Goal: Task Accomplishment & Management: Manage account settings

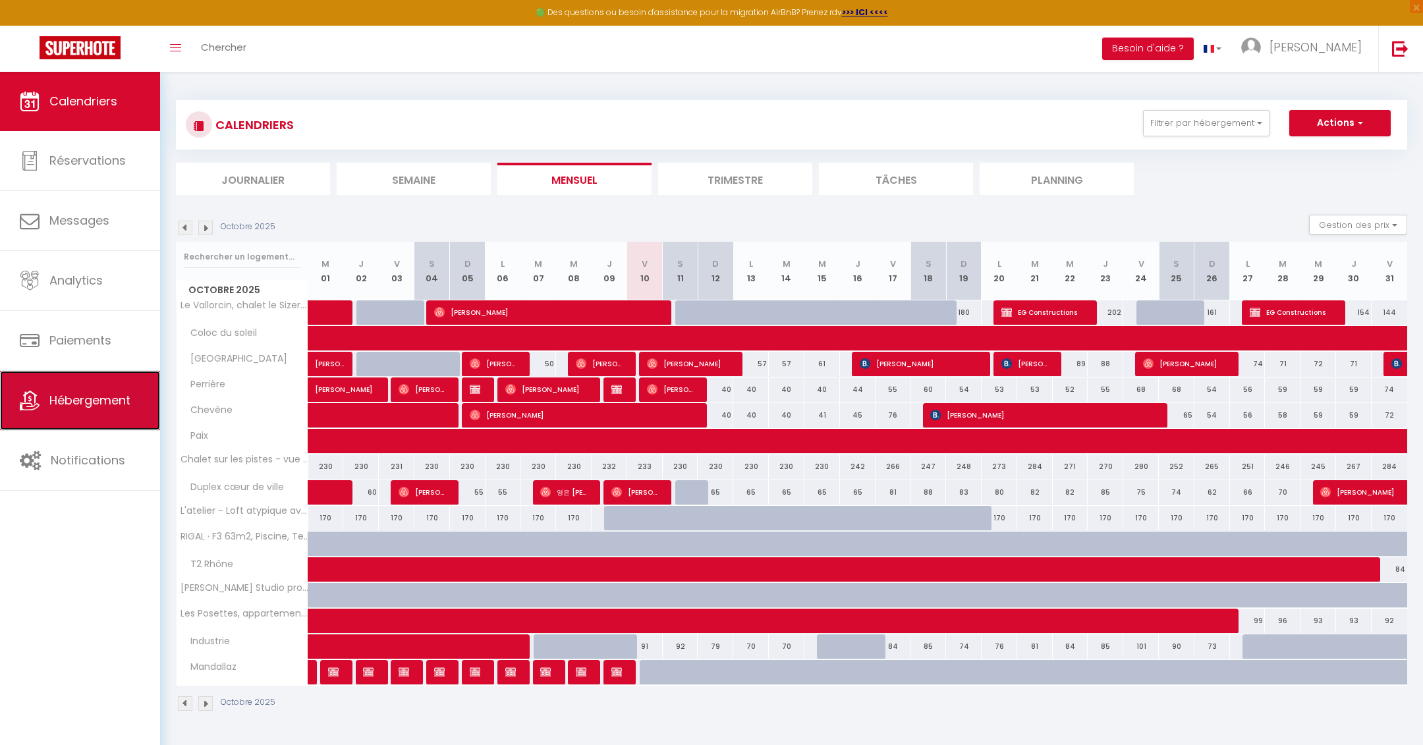
click at [100, 402] on span "Hébergement" at bounding box center [89, 400] width 81 height 16
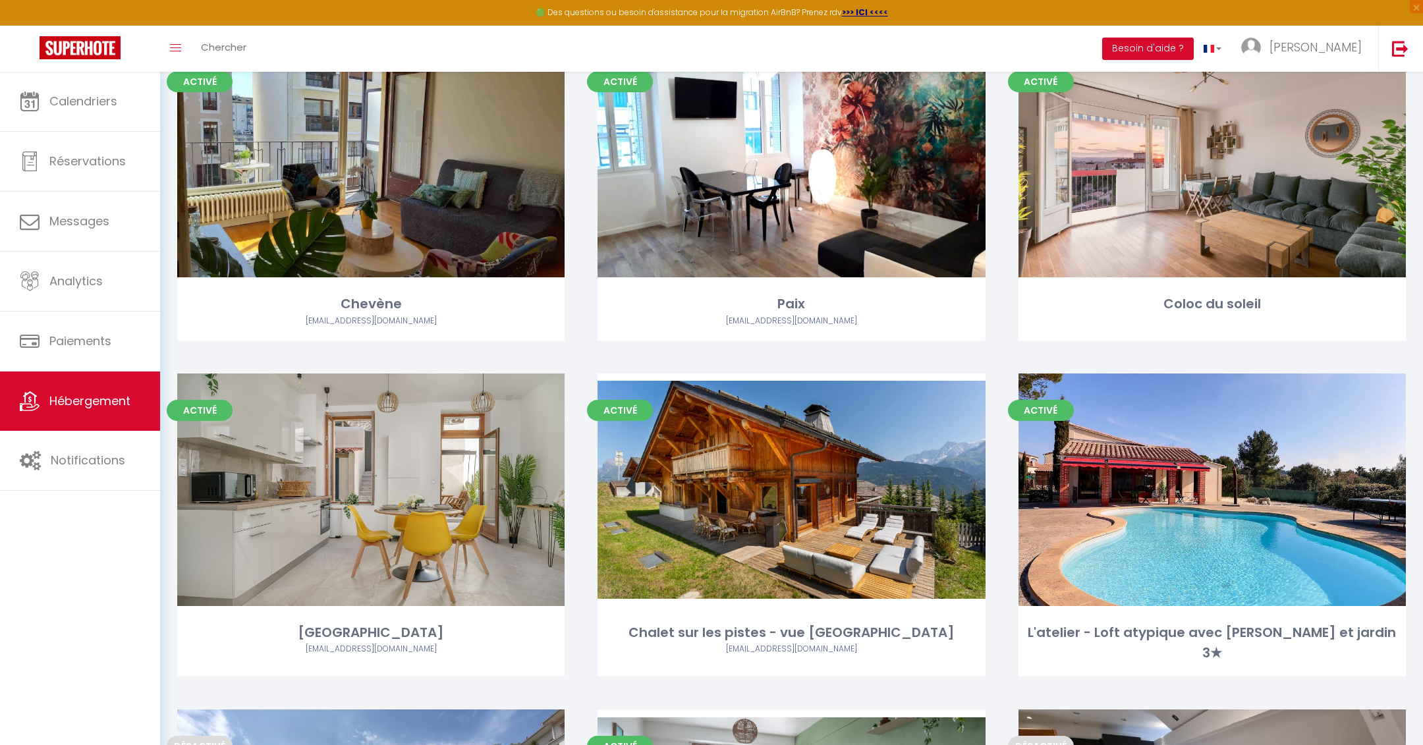
scroll to position [782, 0]
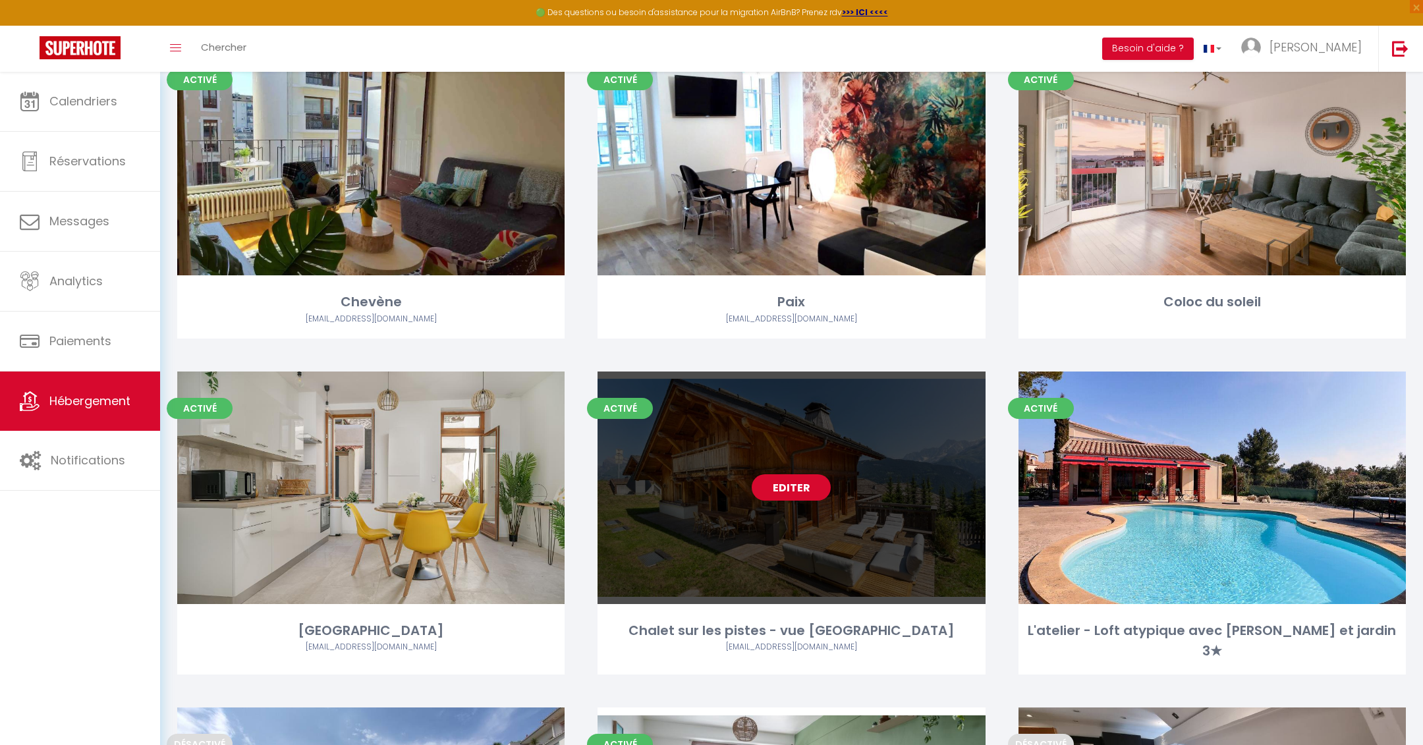
click at [792, 488] on link "Editer" at bounding box center [791, 487] width 79 height 26
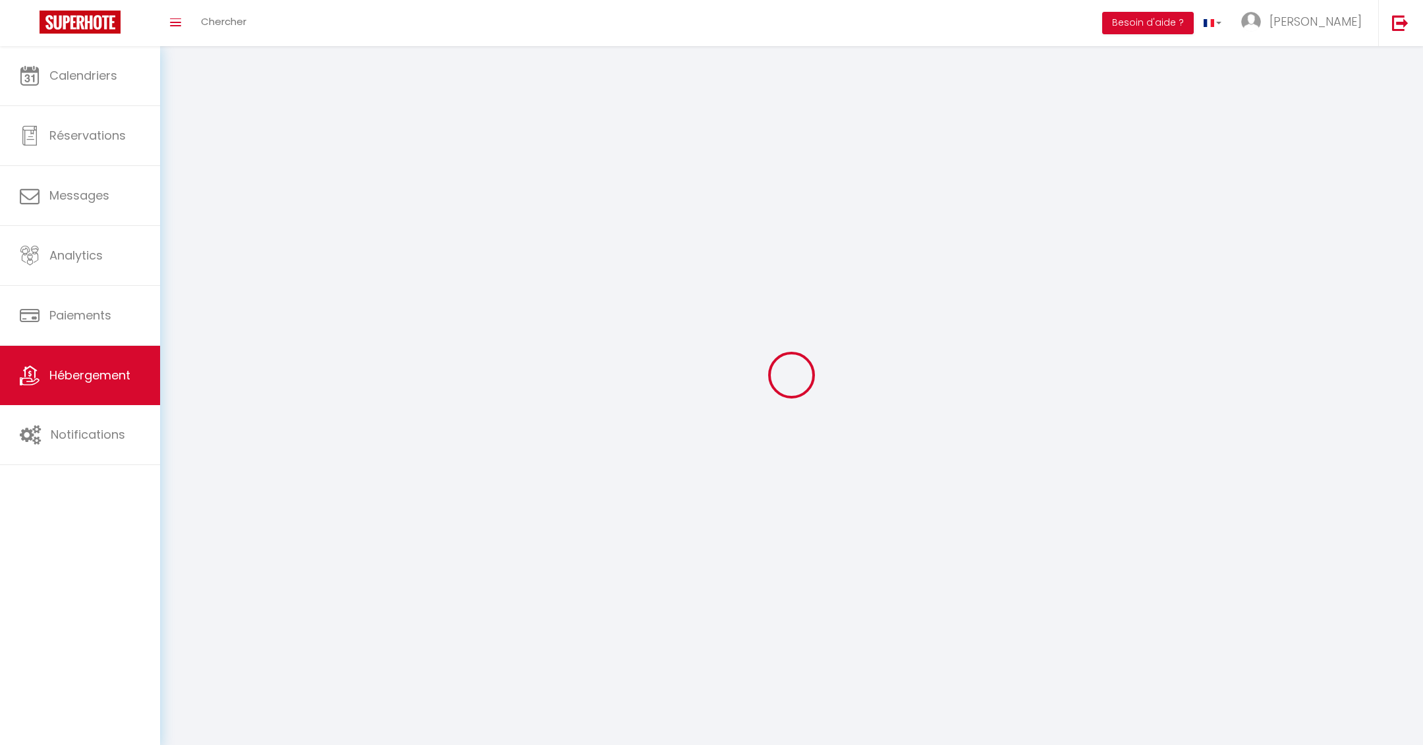
select select
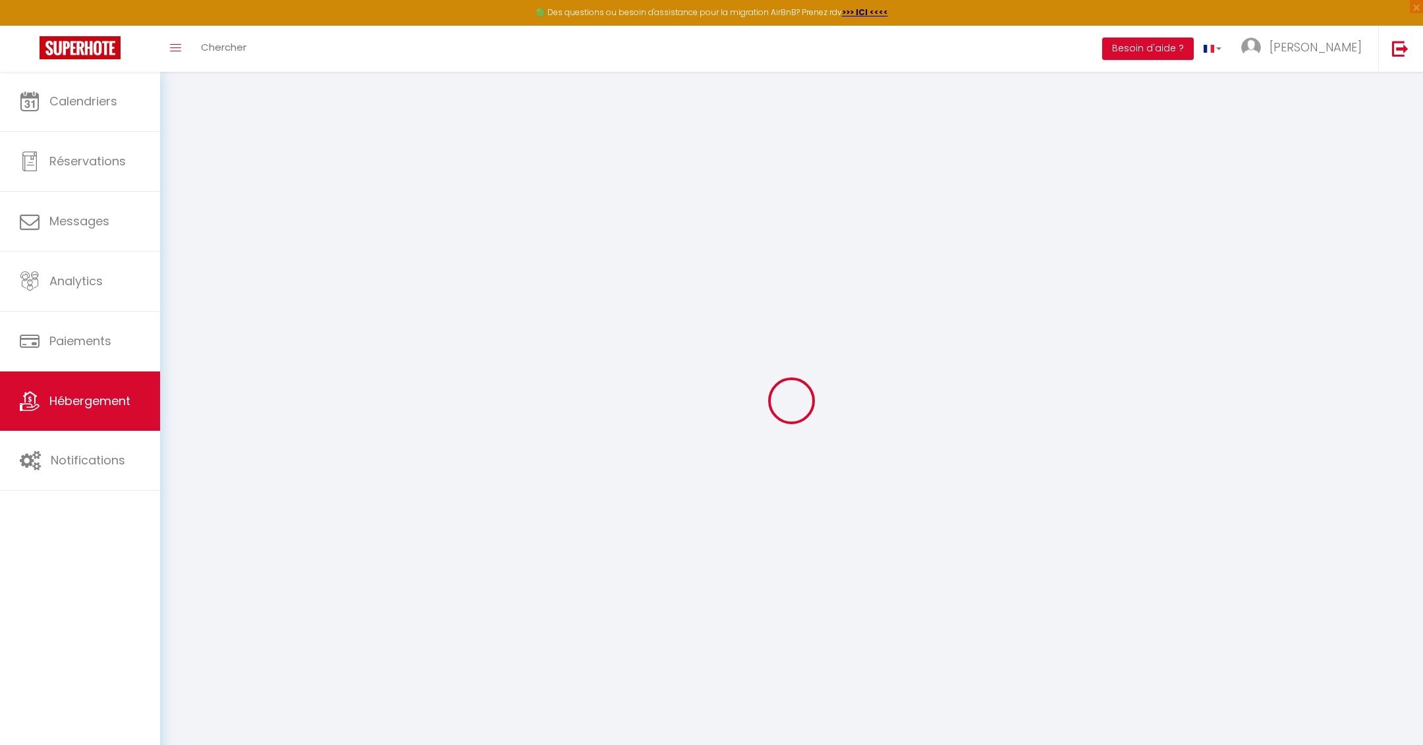
checkbox input "false"
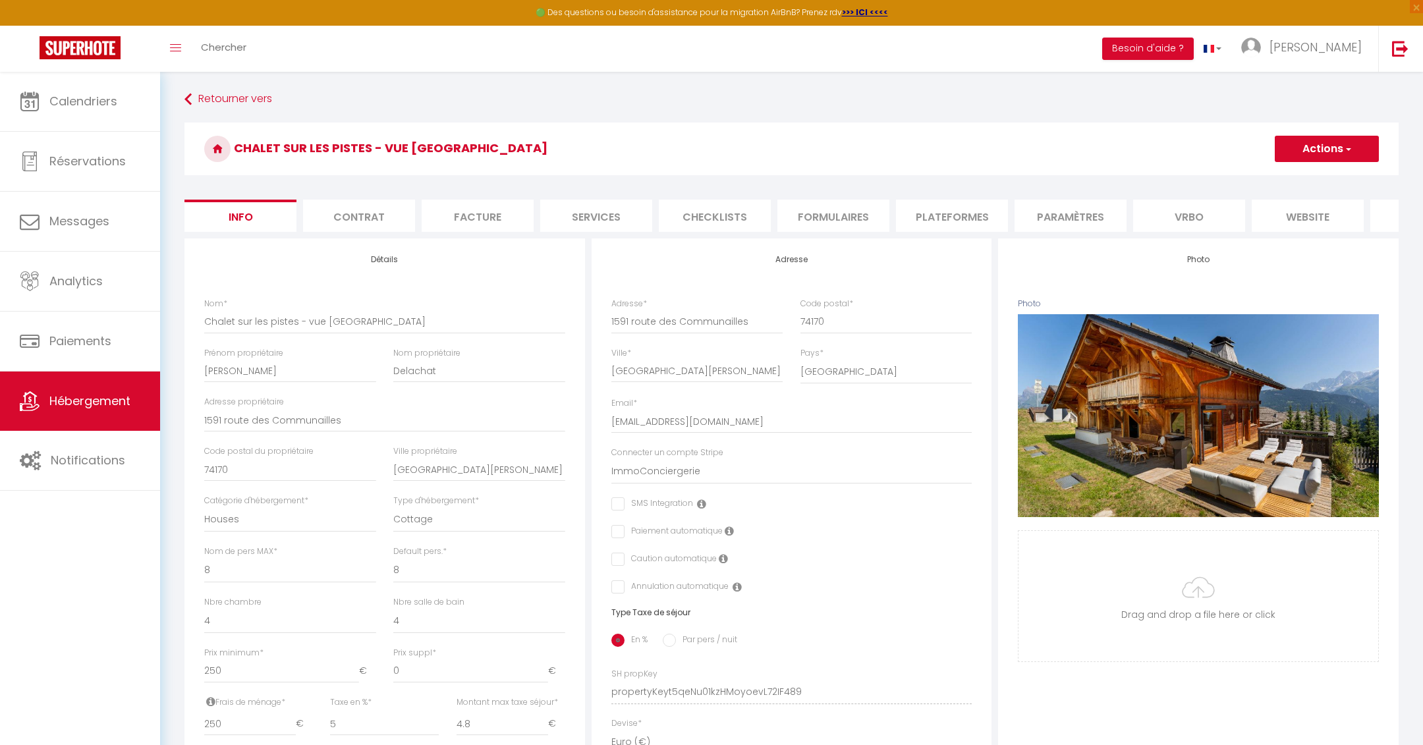
click at [545, 206] on li "Services" at bounding box center [596, 216] width 112 height 32
select select
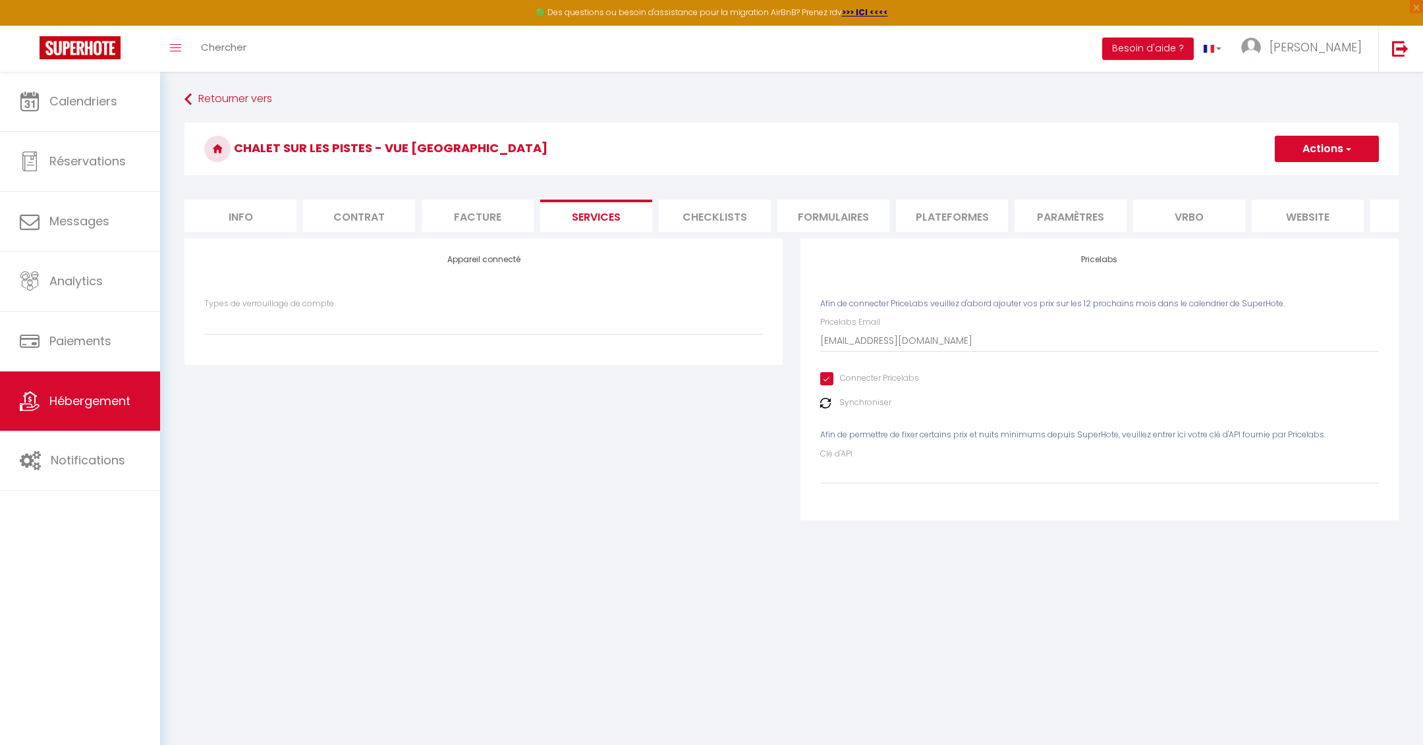
click at [829, 402] on img at bounding box center [825, 403] width 11 height 11
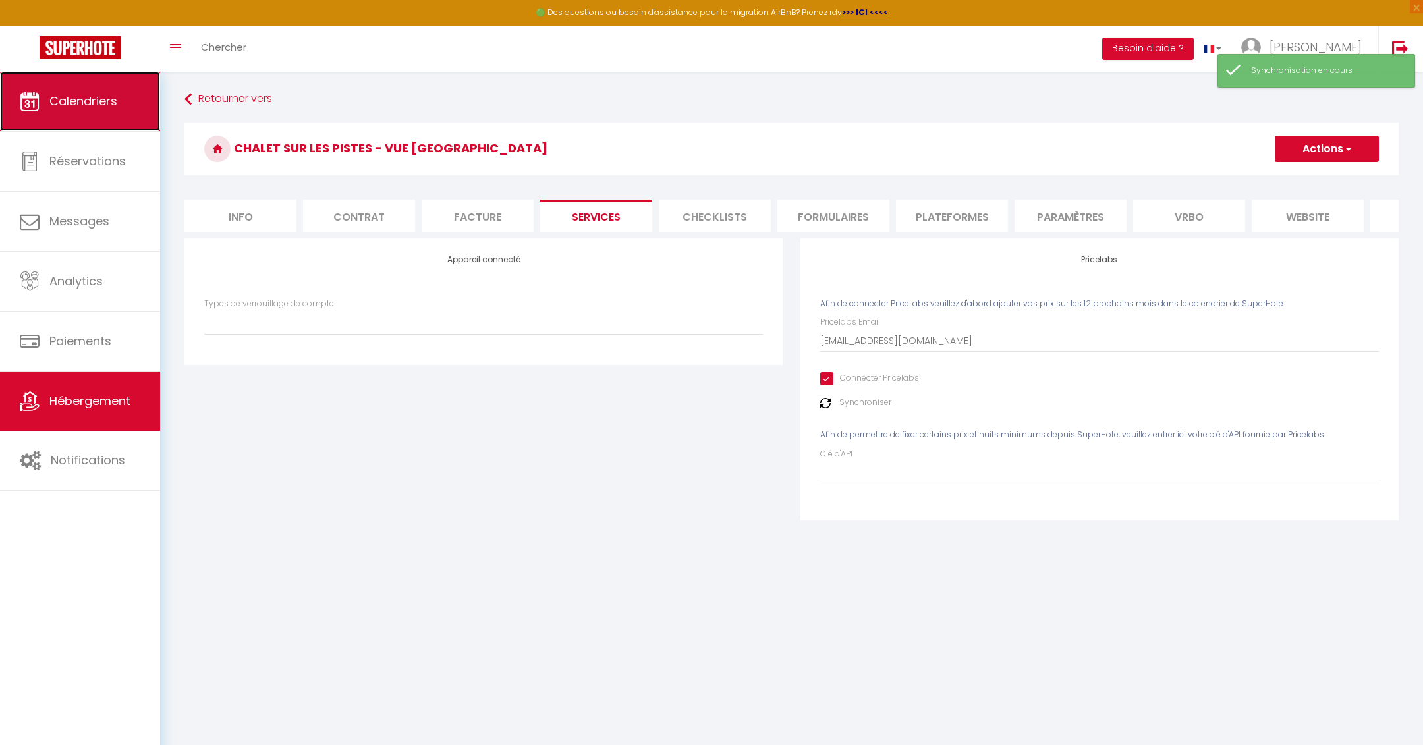
click at [111, 91] on link "Calendriers" at bounding box center [80, 101] width 160 height 59
